Goal: Task Accomplishment & Management: Manage account settings

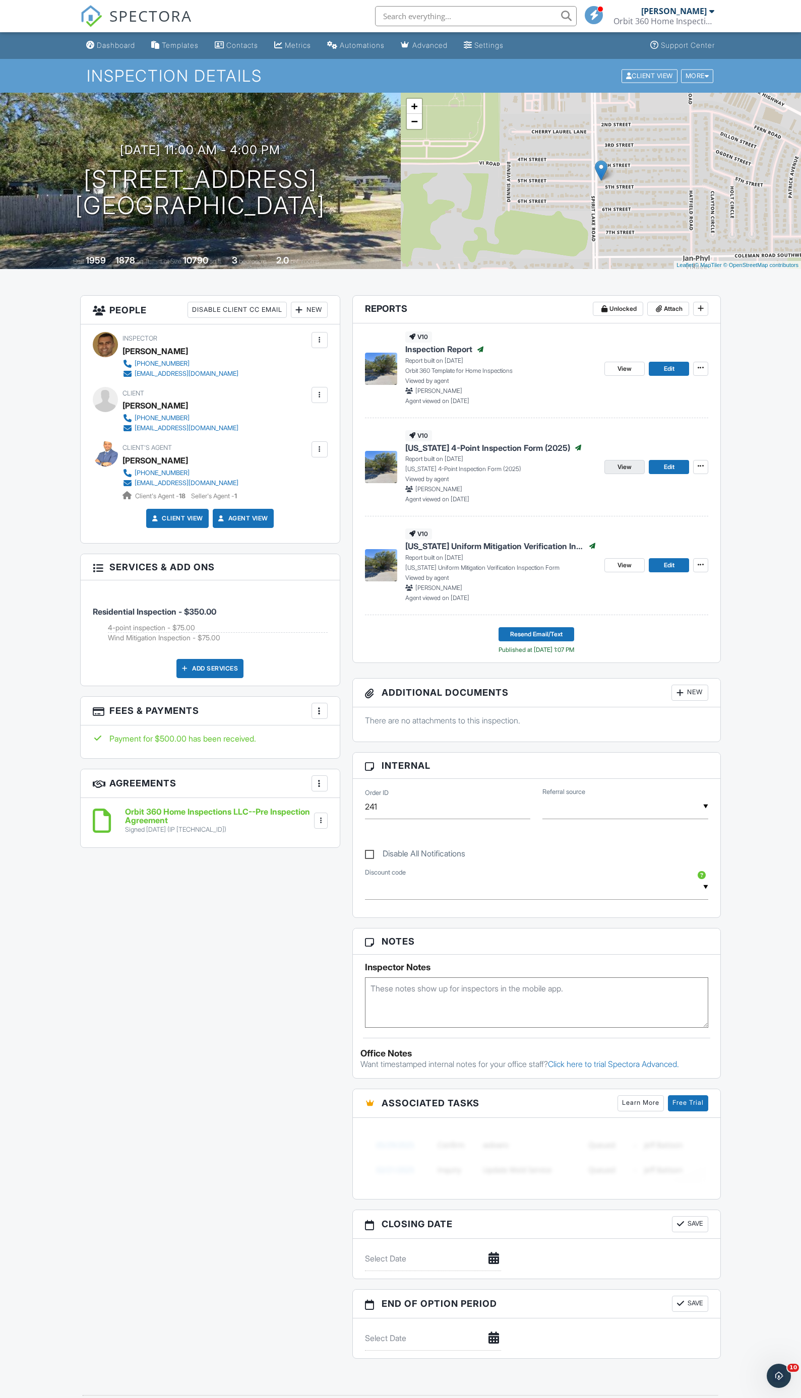
click at [632, 468] on link "View" at bounding box center [624, 467] width 40 height 14
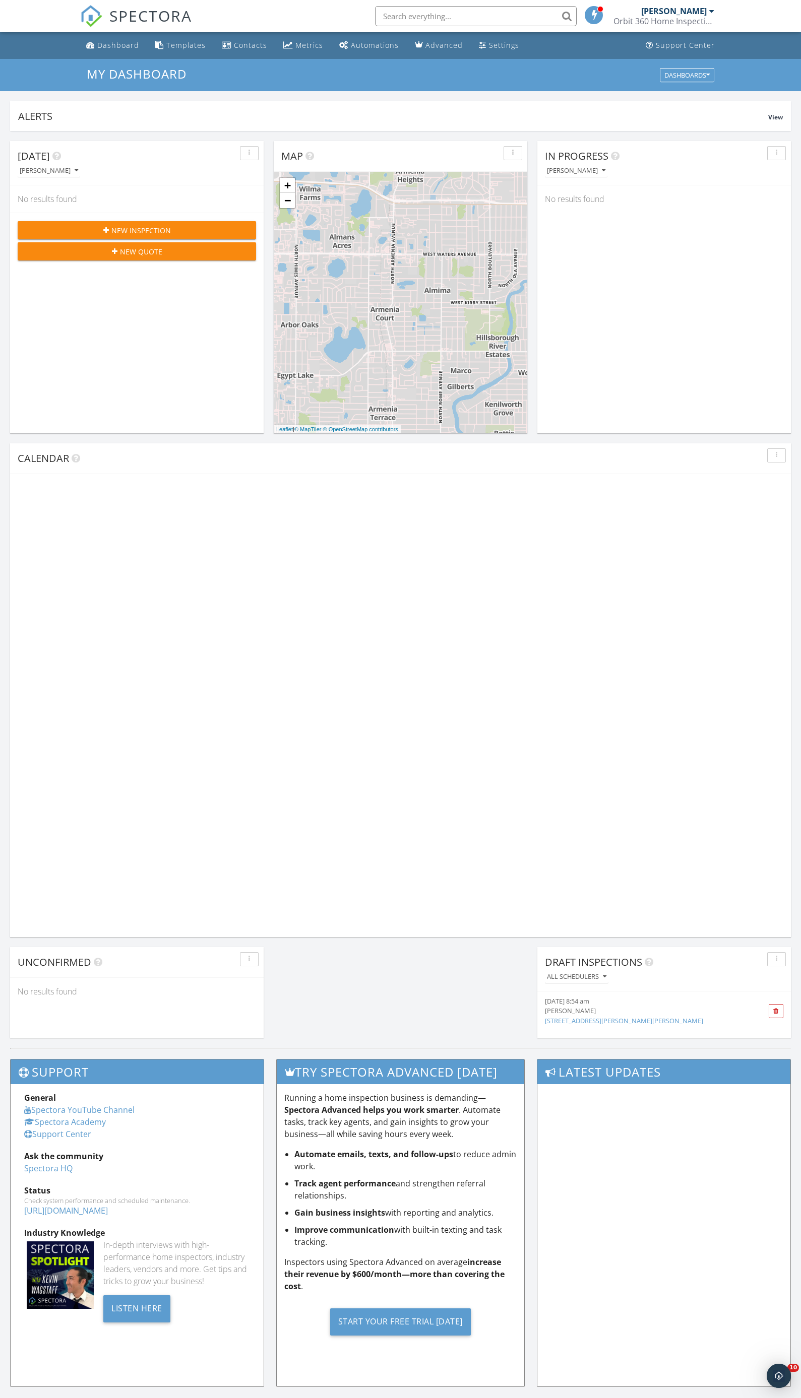
scroll to position [933, 816]
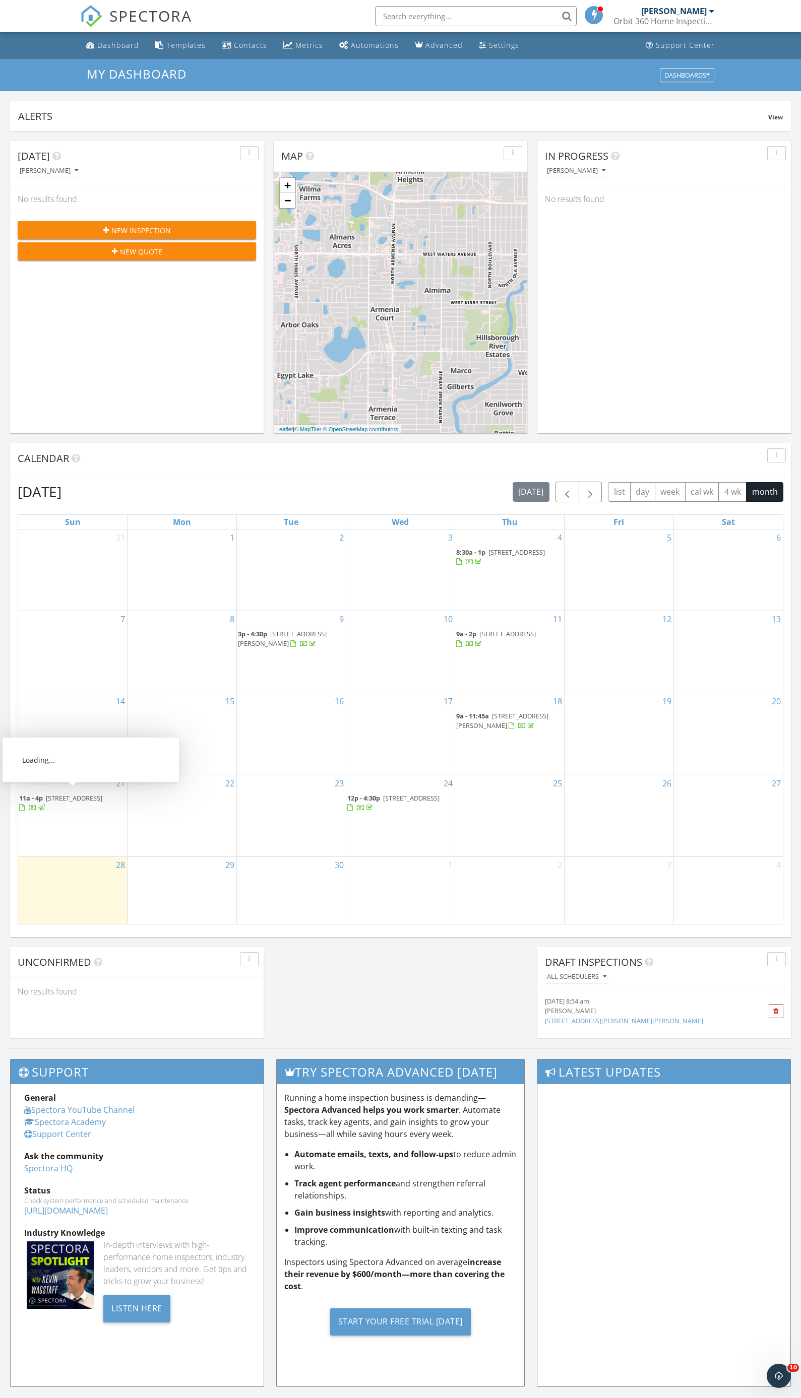
click at [83, 796] on span "[STREET_ADDRESS]" at bounding box center [74, 798] width 56 height 9
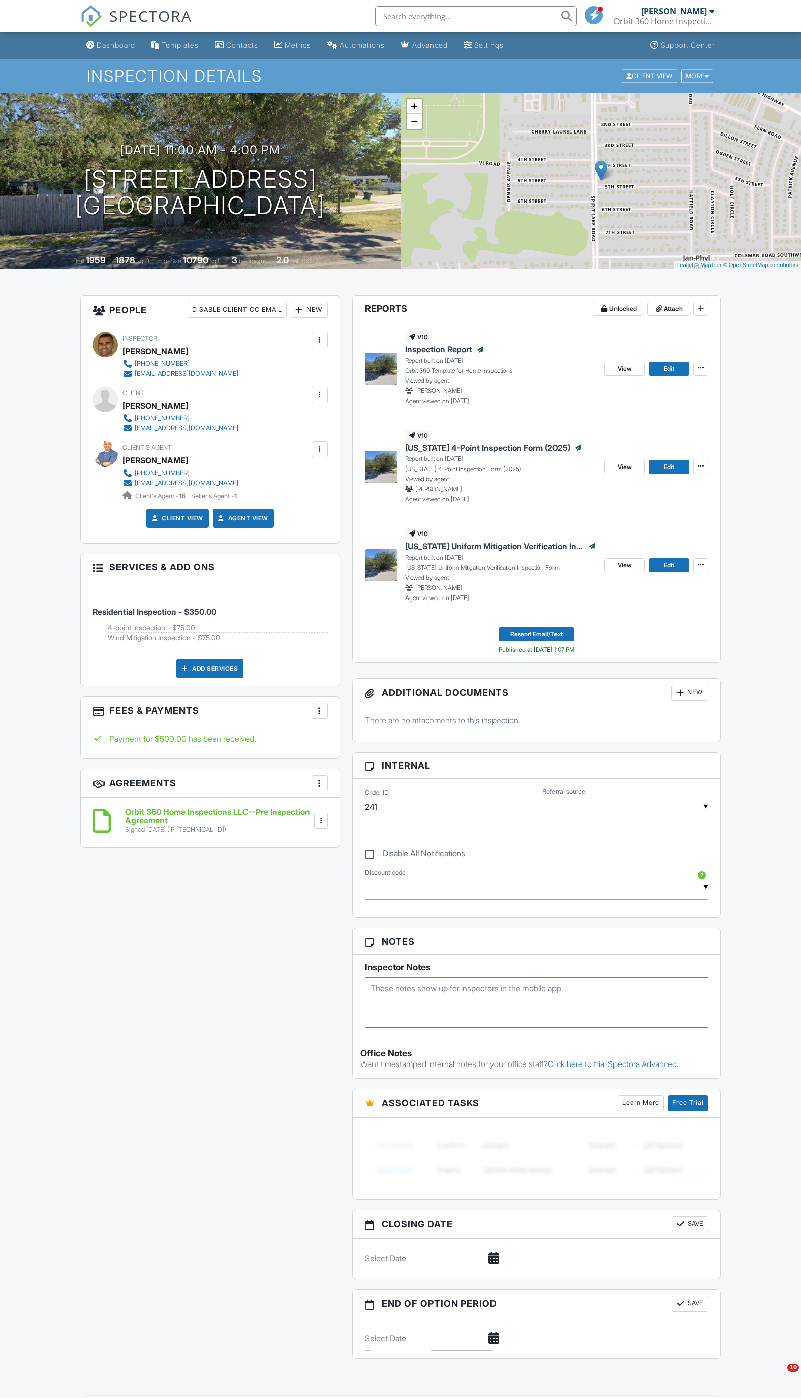
click at [456, 448] on span "[US_STATE] 4-Point Inspection Form (2025)" at bounding box center [487, 447] width 165 height 11
click at [516, 631] on span "Resend Email/Text" at bounding box center [536, 634] width 52 height 10
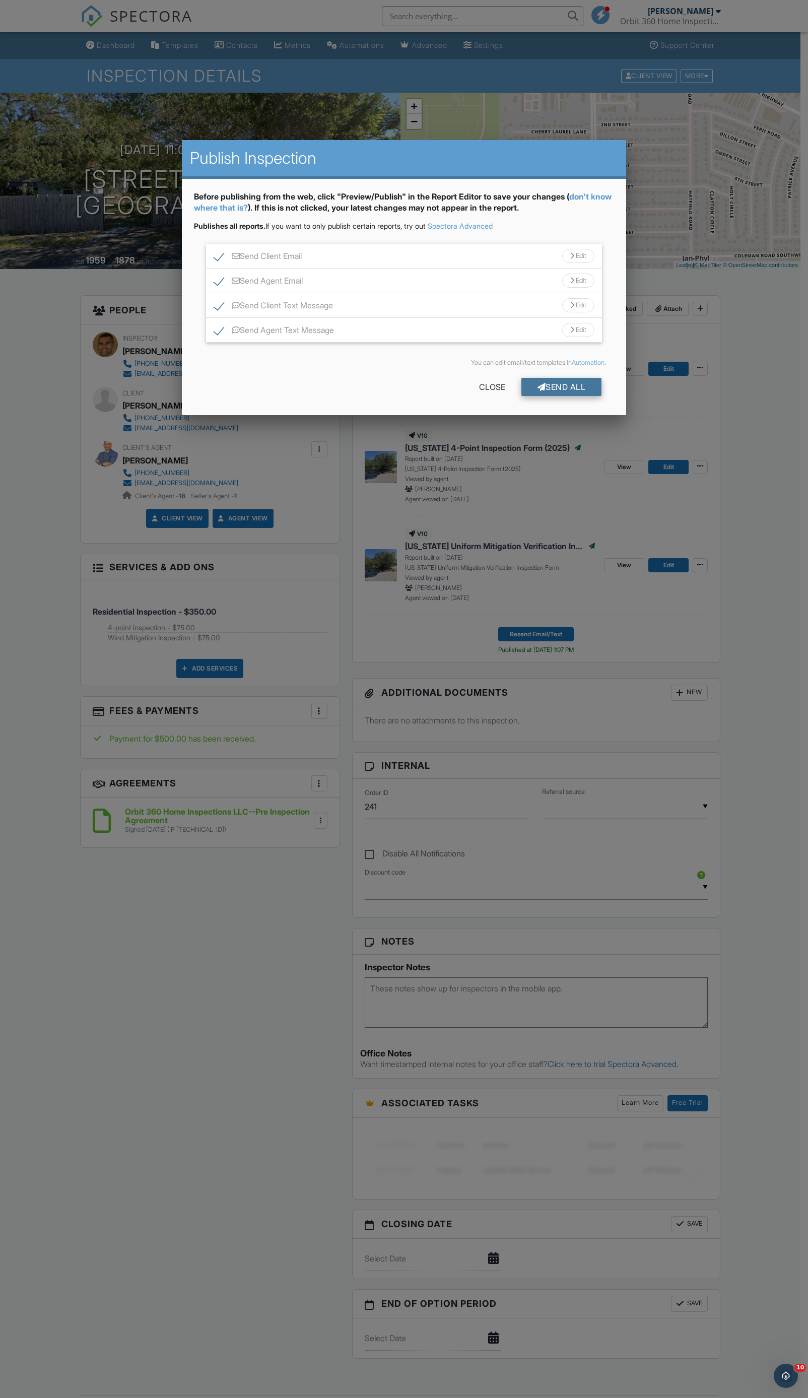
click at [556, 381] on div "Send All" at bounding box center [562, 387] width 81 height 18
